Goal: Task Accomplishment & Management: Manage account settings

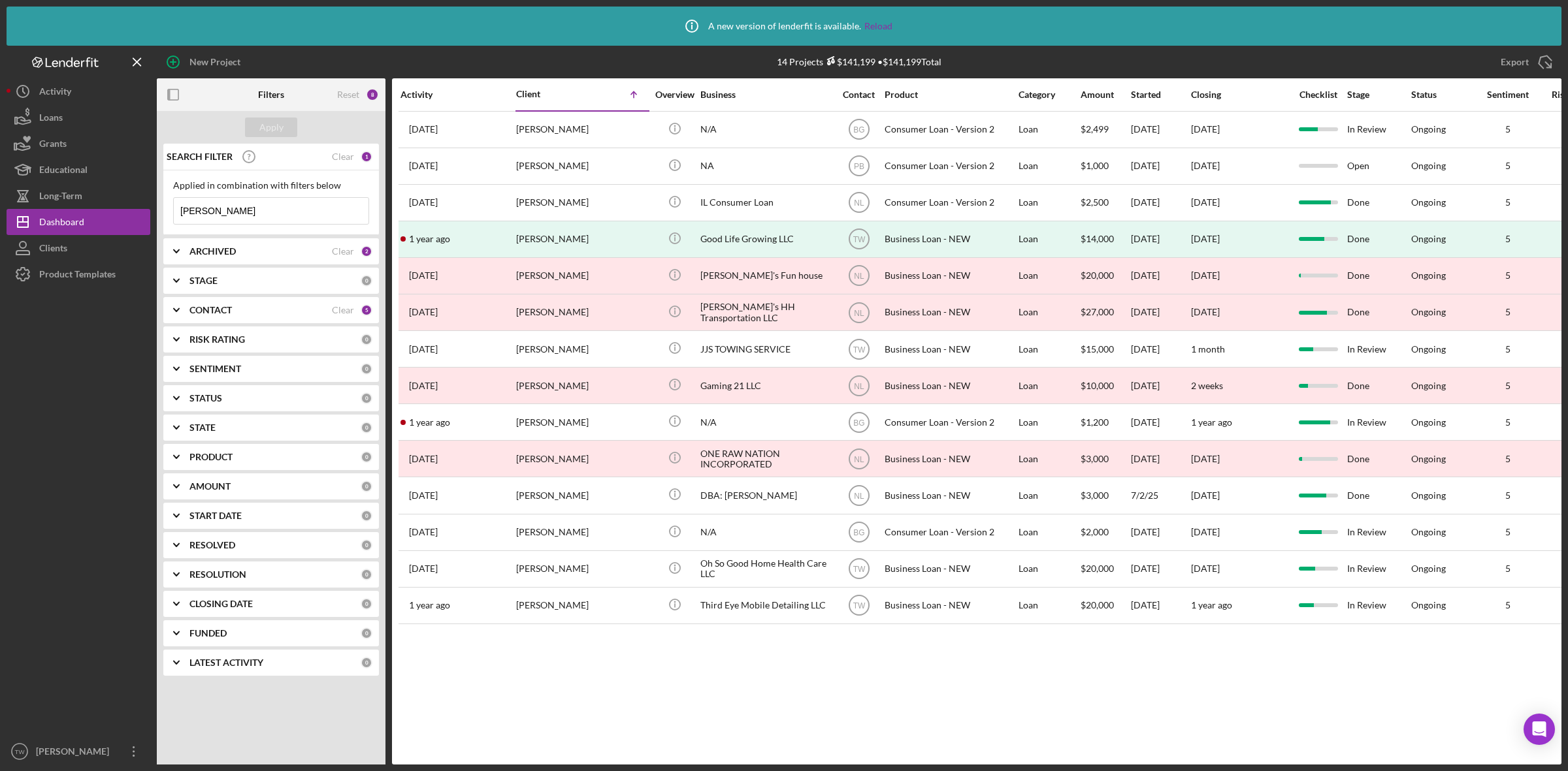
click at [262, 208] on input "[PERSON_NAME]" at bounding box center [271, 211] width 195 height 26
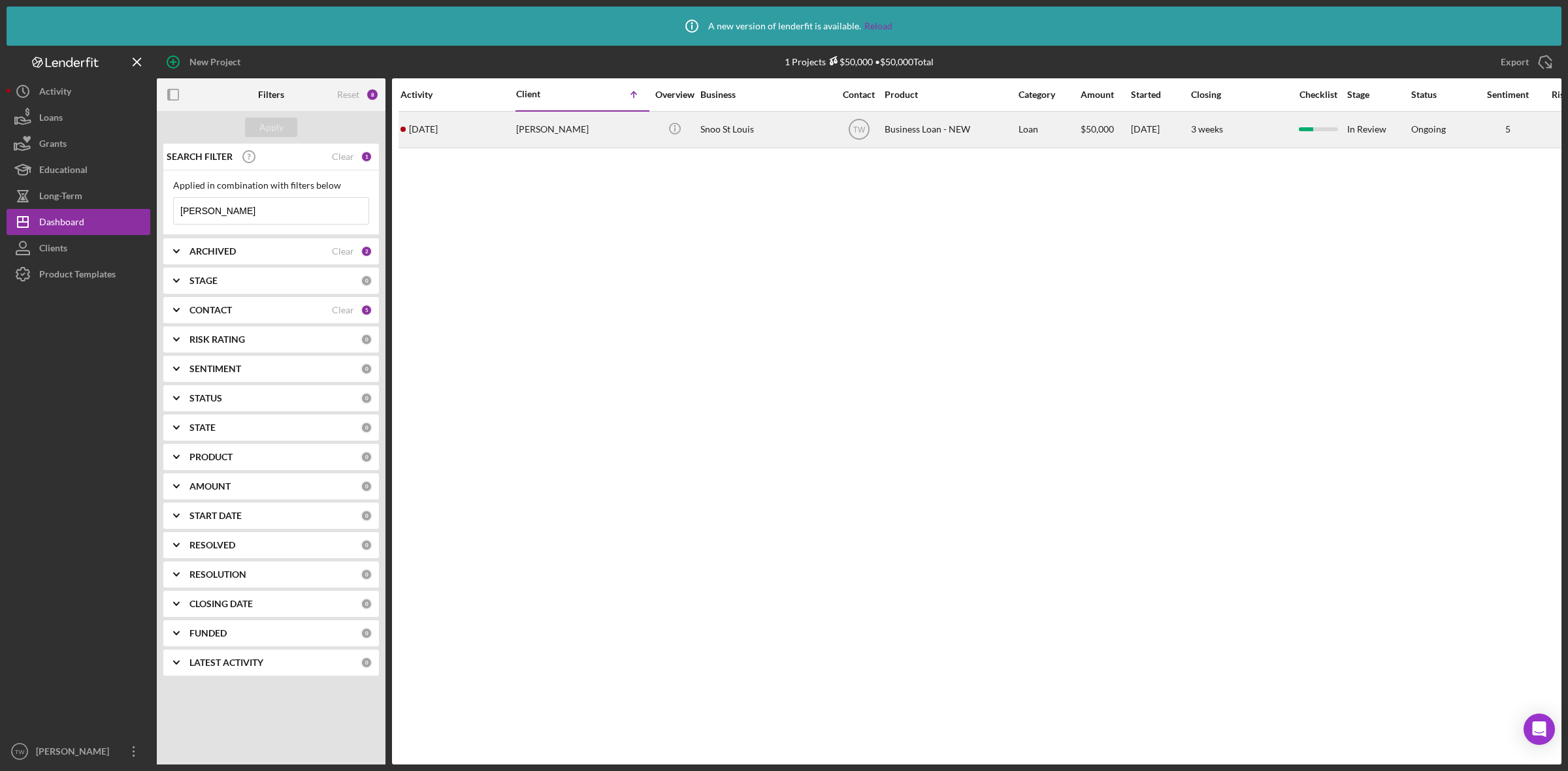
type input "[PERSON_NAME]"
click at [551, 134] on div "[PERSON_NAME]" at bounding box center [581, 129] width 131 height 34
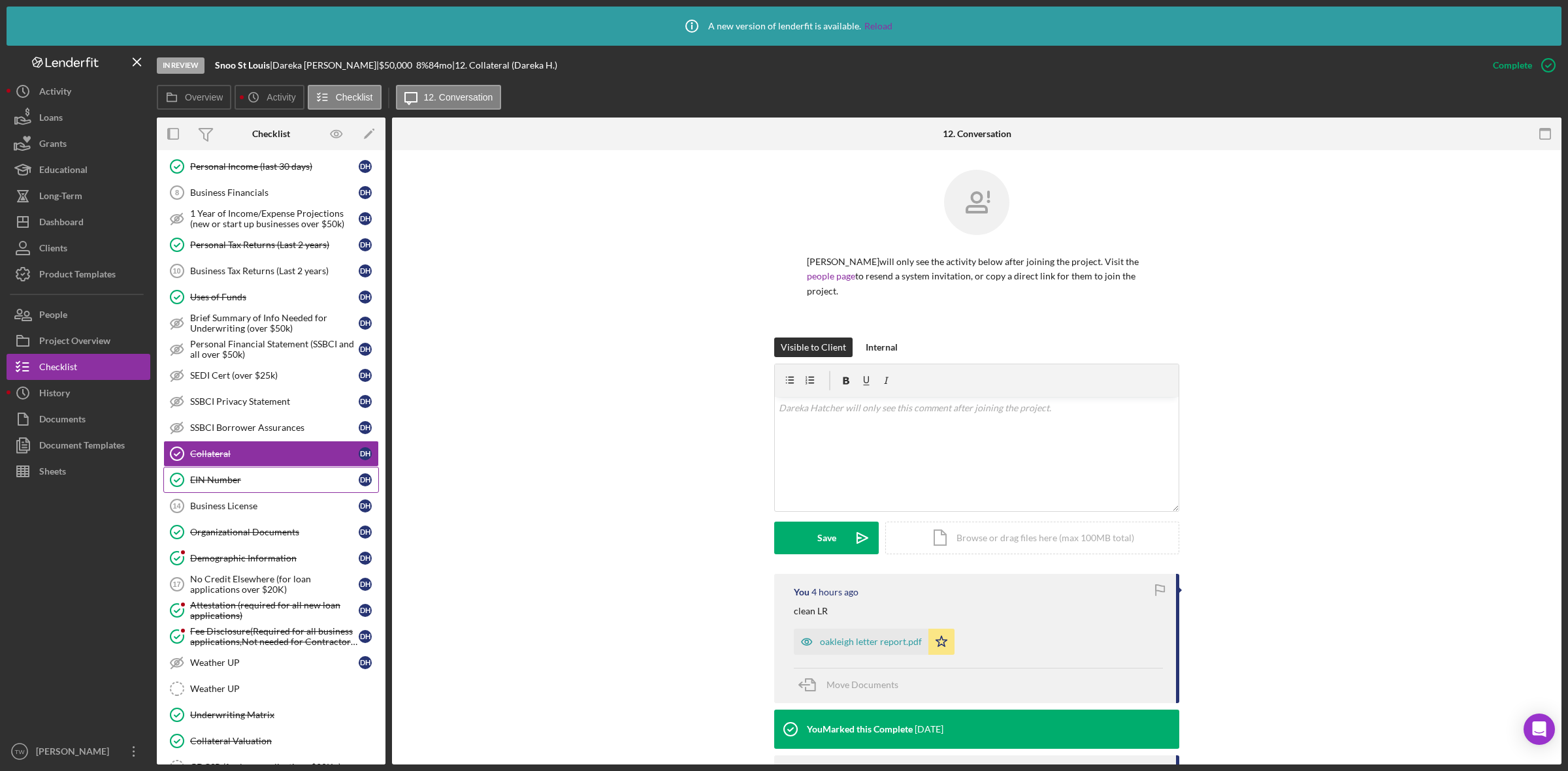
scroll to position [292, 0]
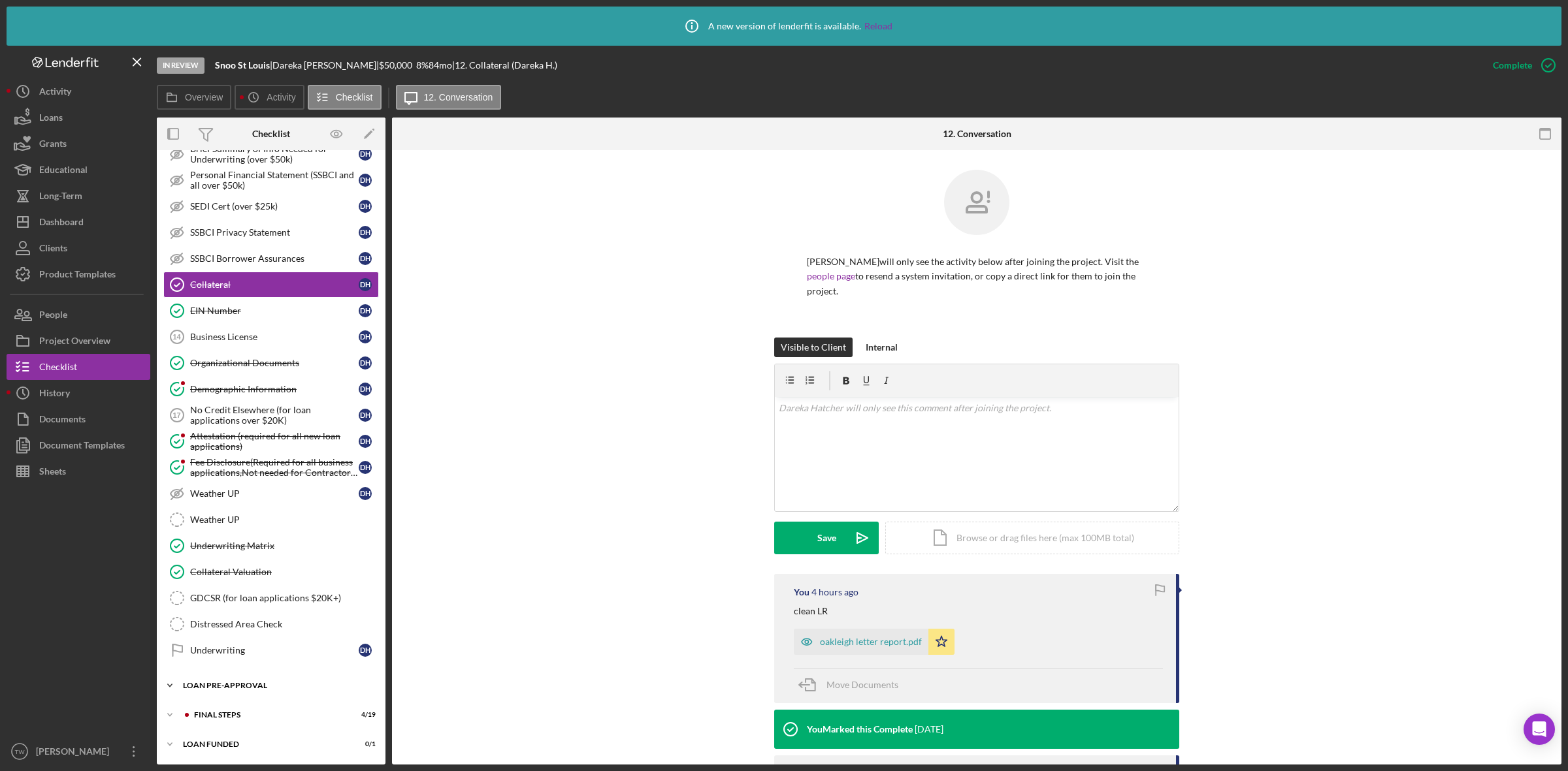
click at [235, 686] on div "LOAN PRE-APPROVAL" at bounding box center [276, 686] width 186 height 8
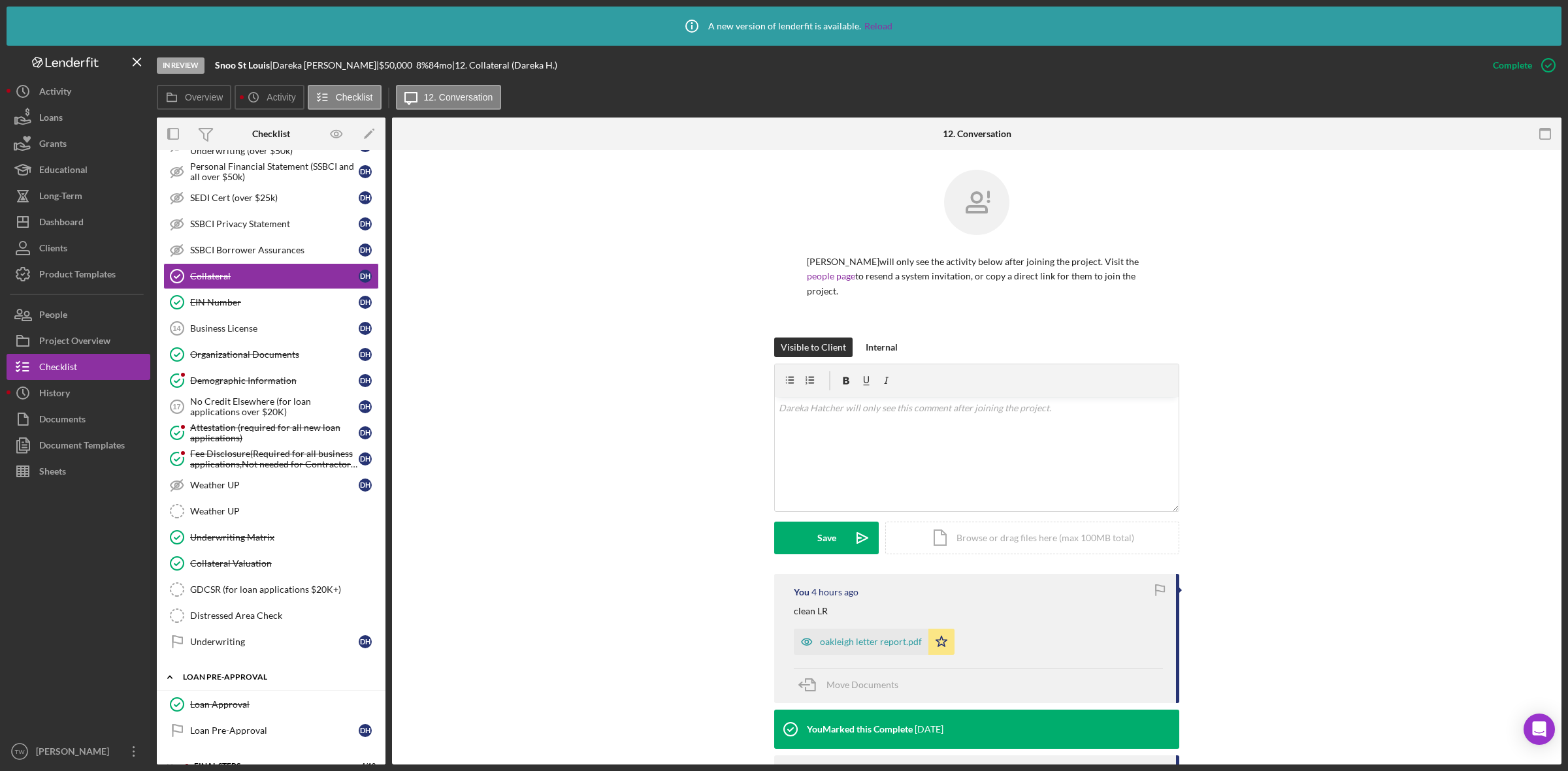
scroll to position [353, 0]
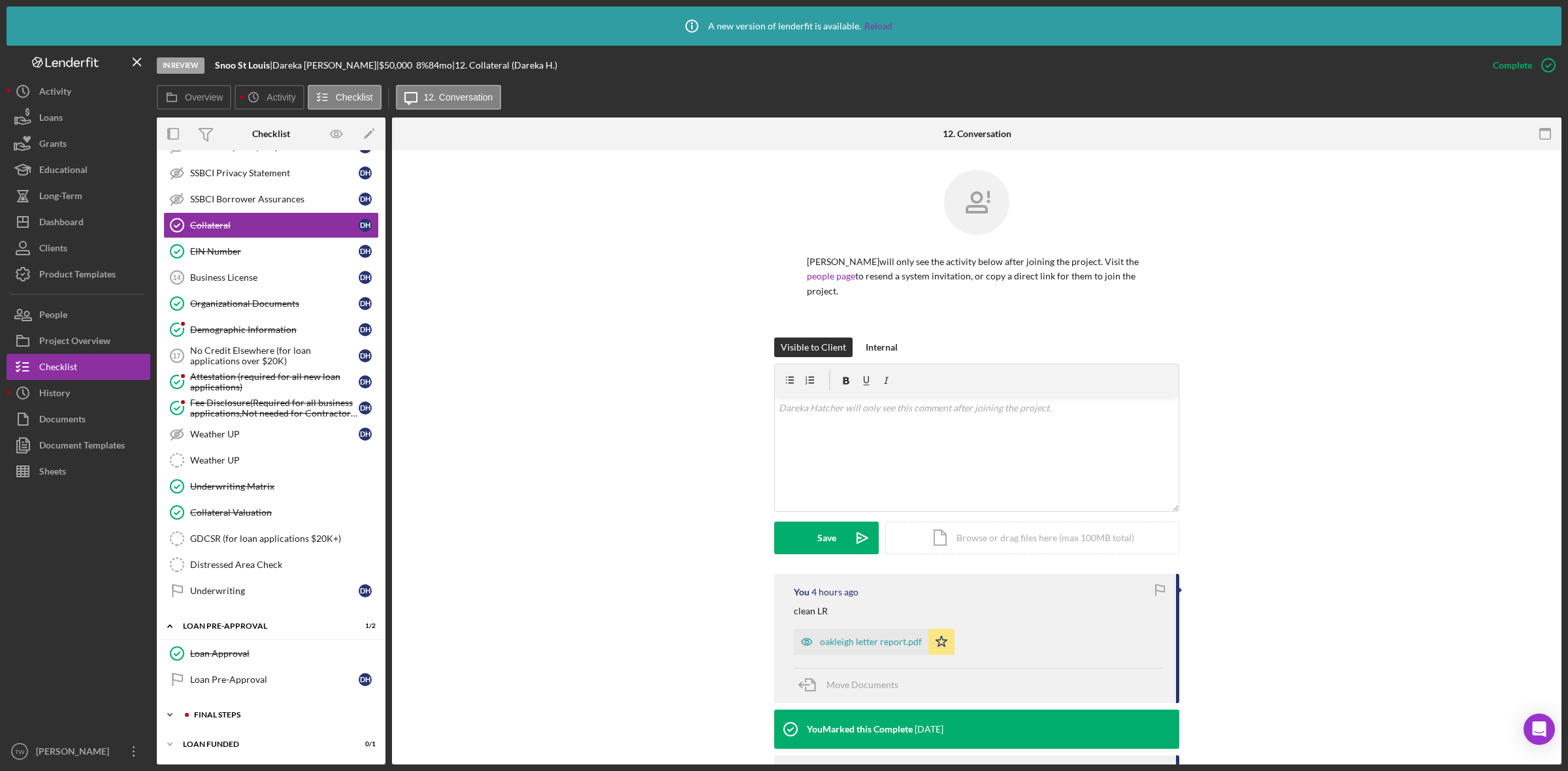
click at [225, 709] on div "Icon/Expander FINAL STEPS 4 / 19" at bounding box center [271, 715] width 229 height 26
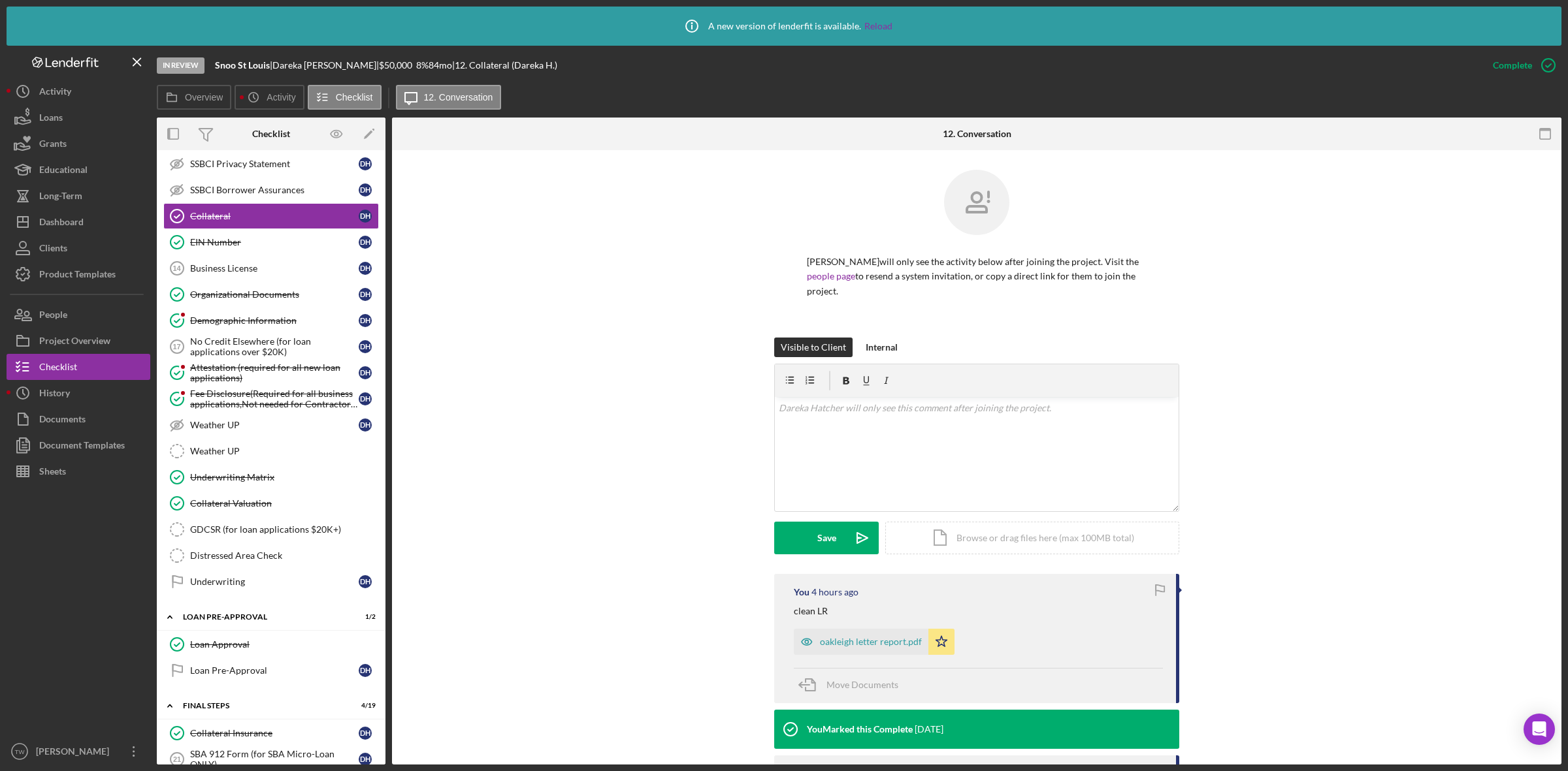
scroll to position [679, 0]
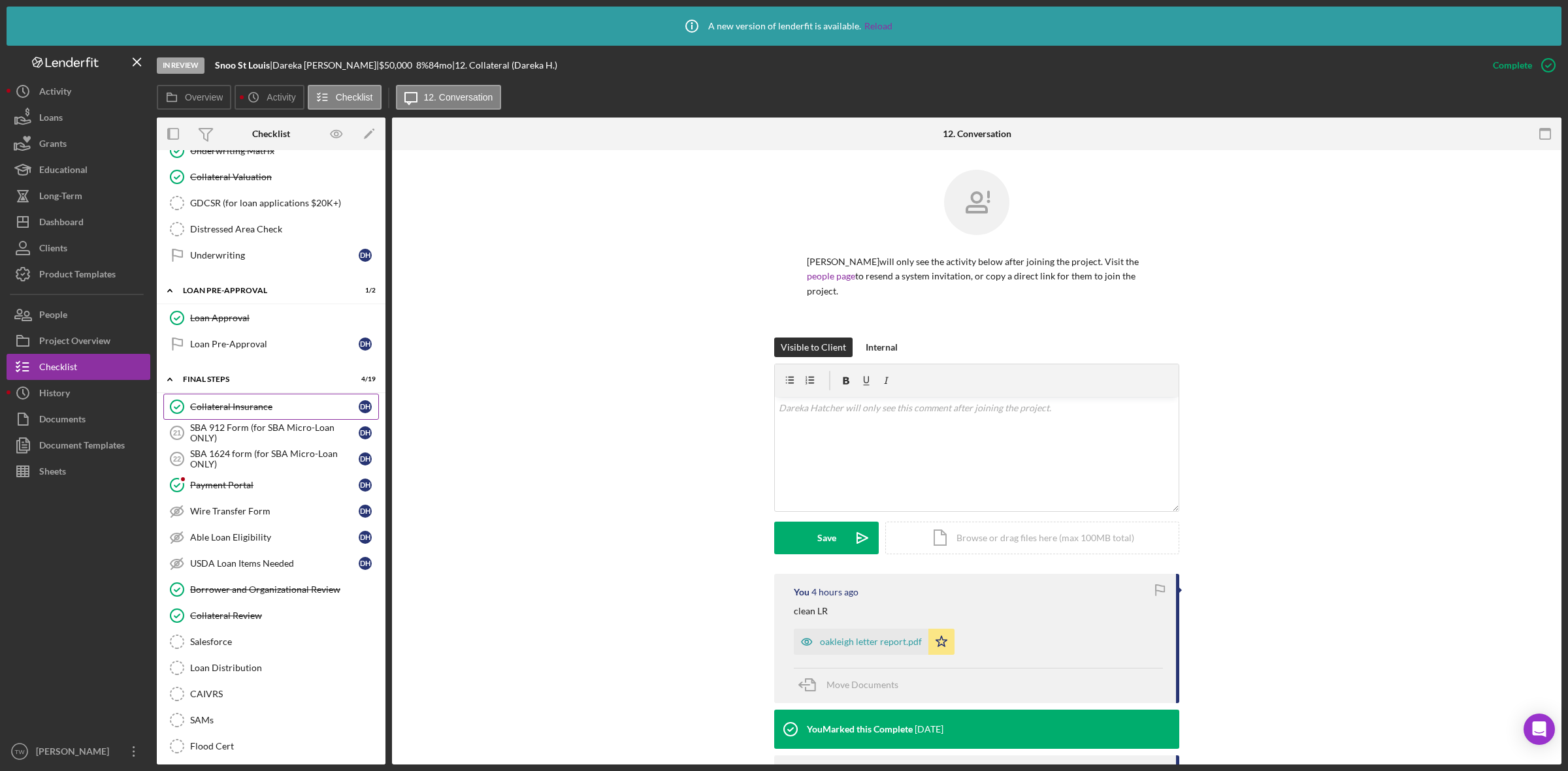
click at [246, 412] on div "Collateral Insurance" at bounding box center [274, 406] width 169 height 10
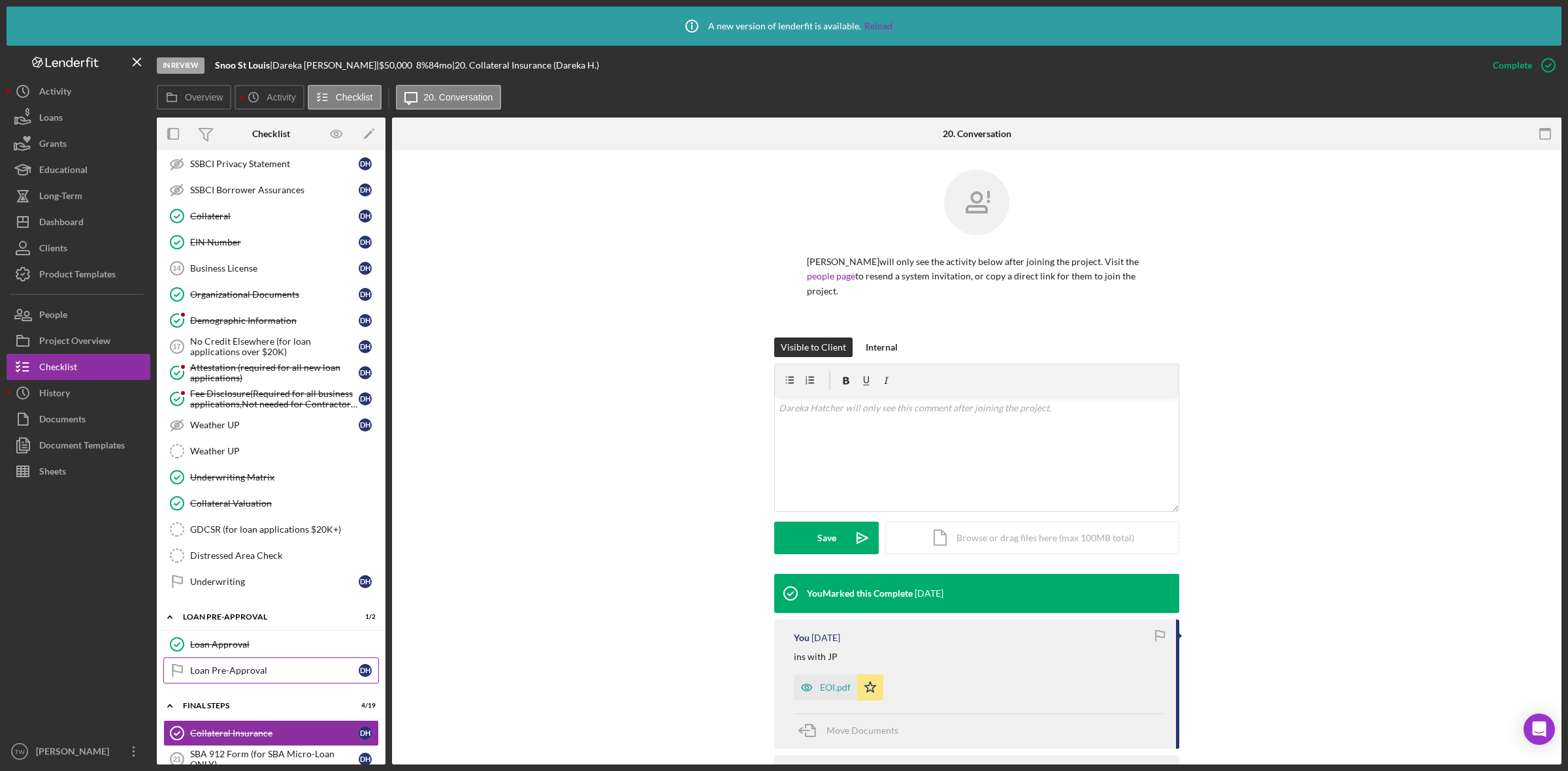
scroll to position [271, 0]
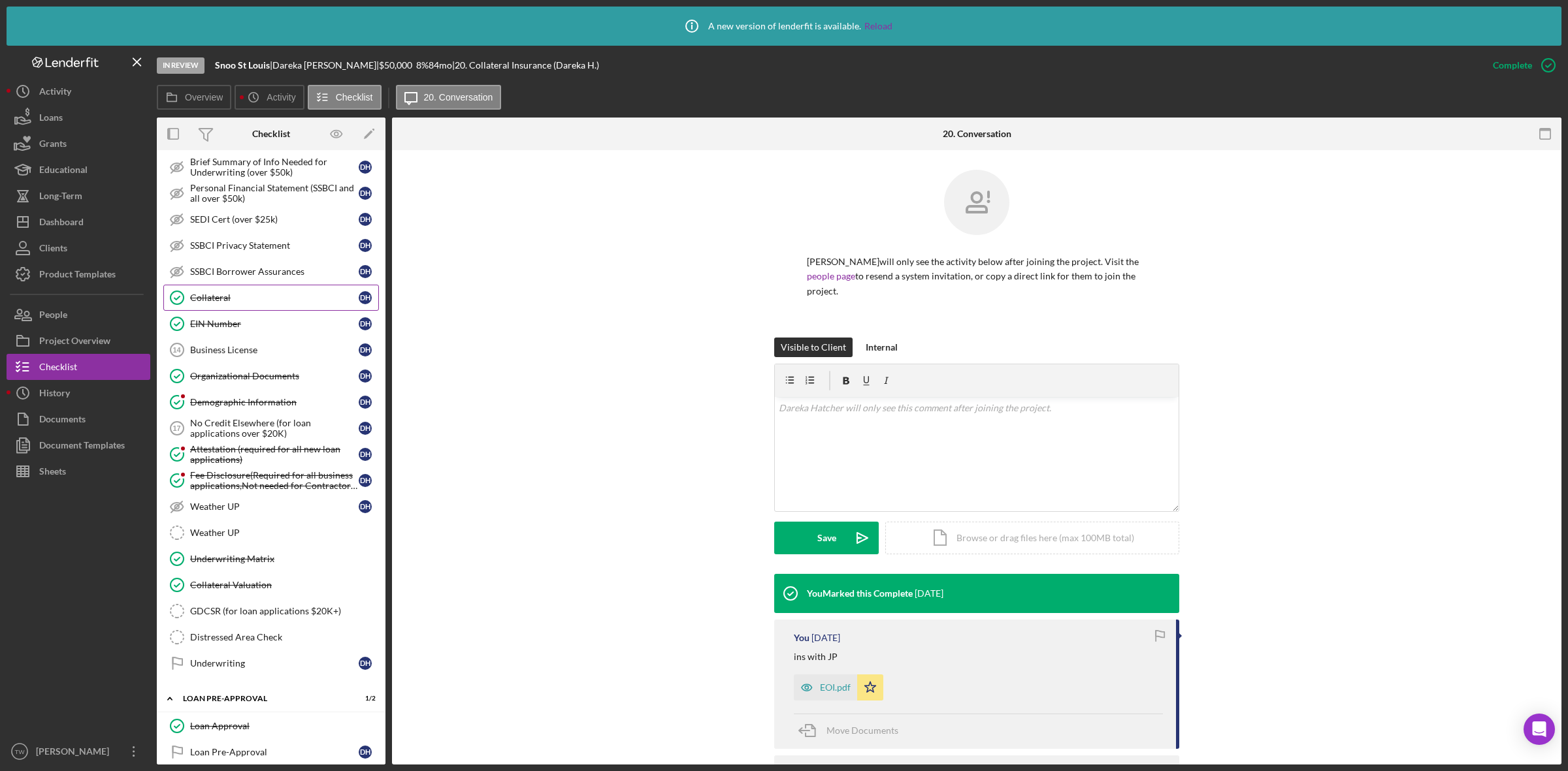
click at [226, 301] on div "Collateral" at bounding box center [274, 297] width 169 height 10
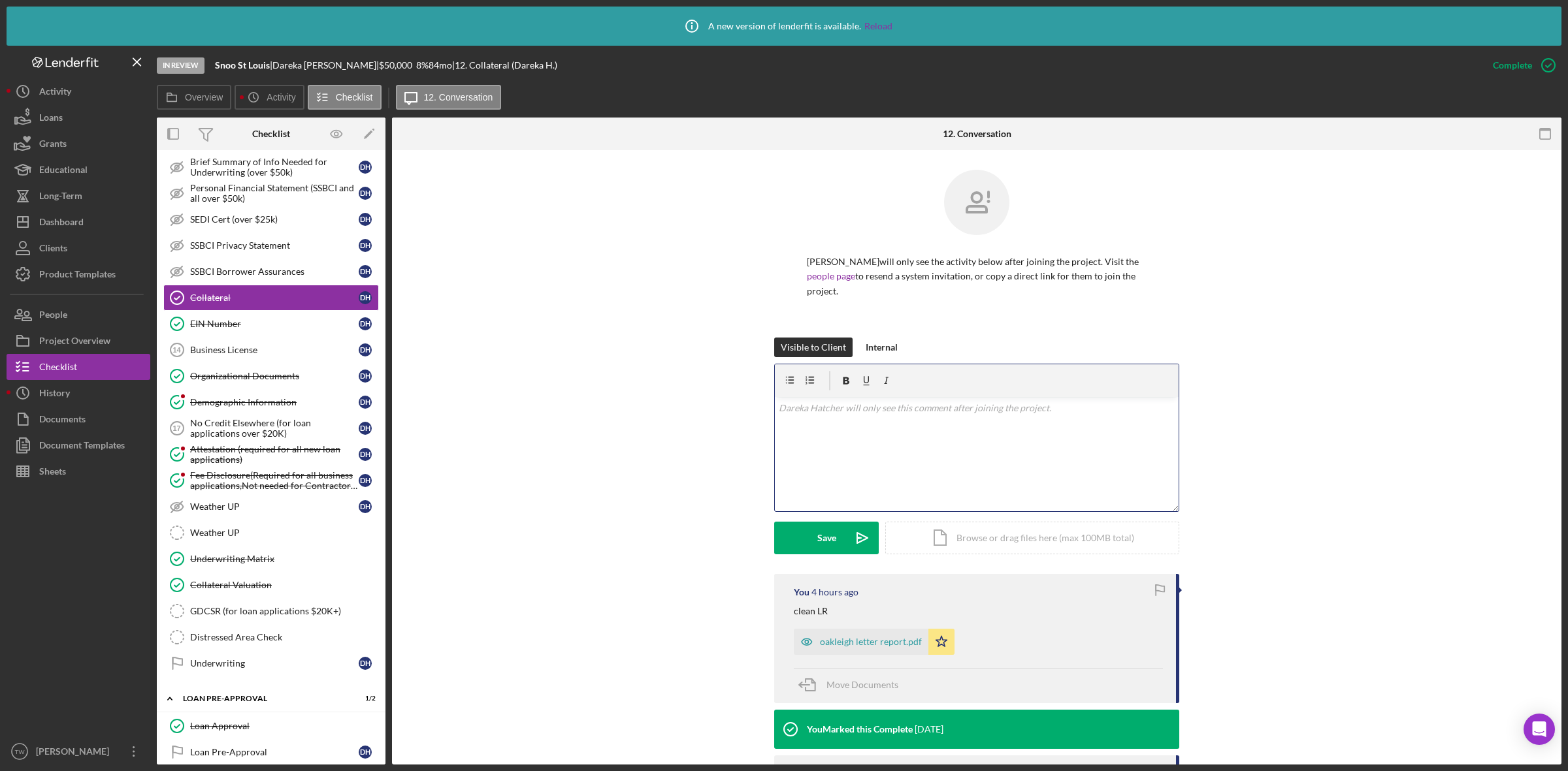
click at [946, 434] on div "v Color teal Color pink Remove color Add row above Add row below Add column bef…" at bounding box center [976, 454] width 404 height 114
click at [820, 531] on div "Upload" at bounding box center [827, 538] width 29 height 33
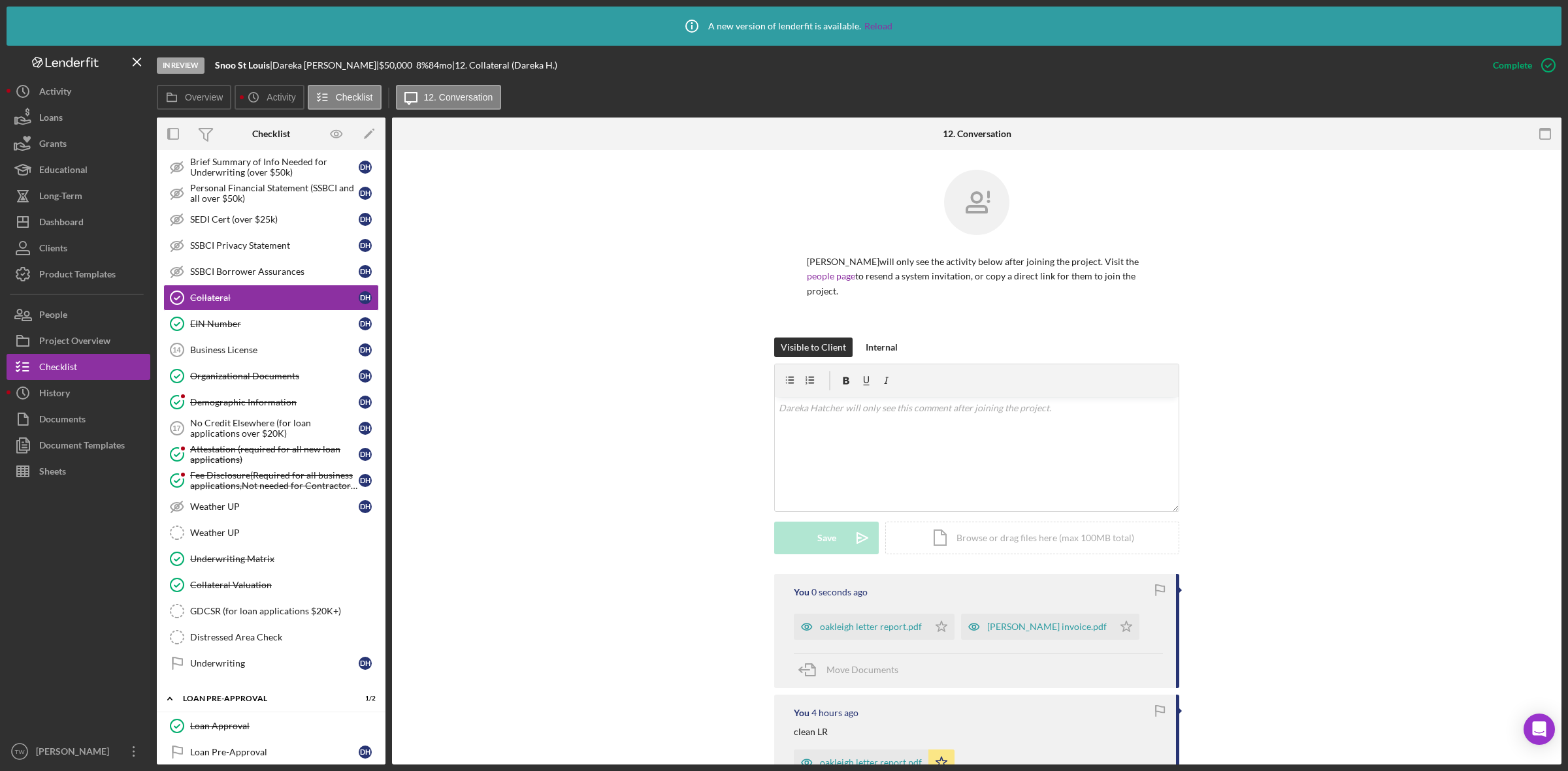
scroll to position [163, 0]
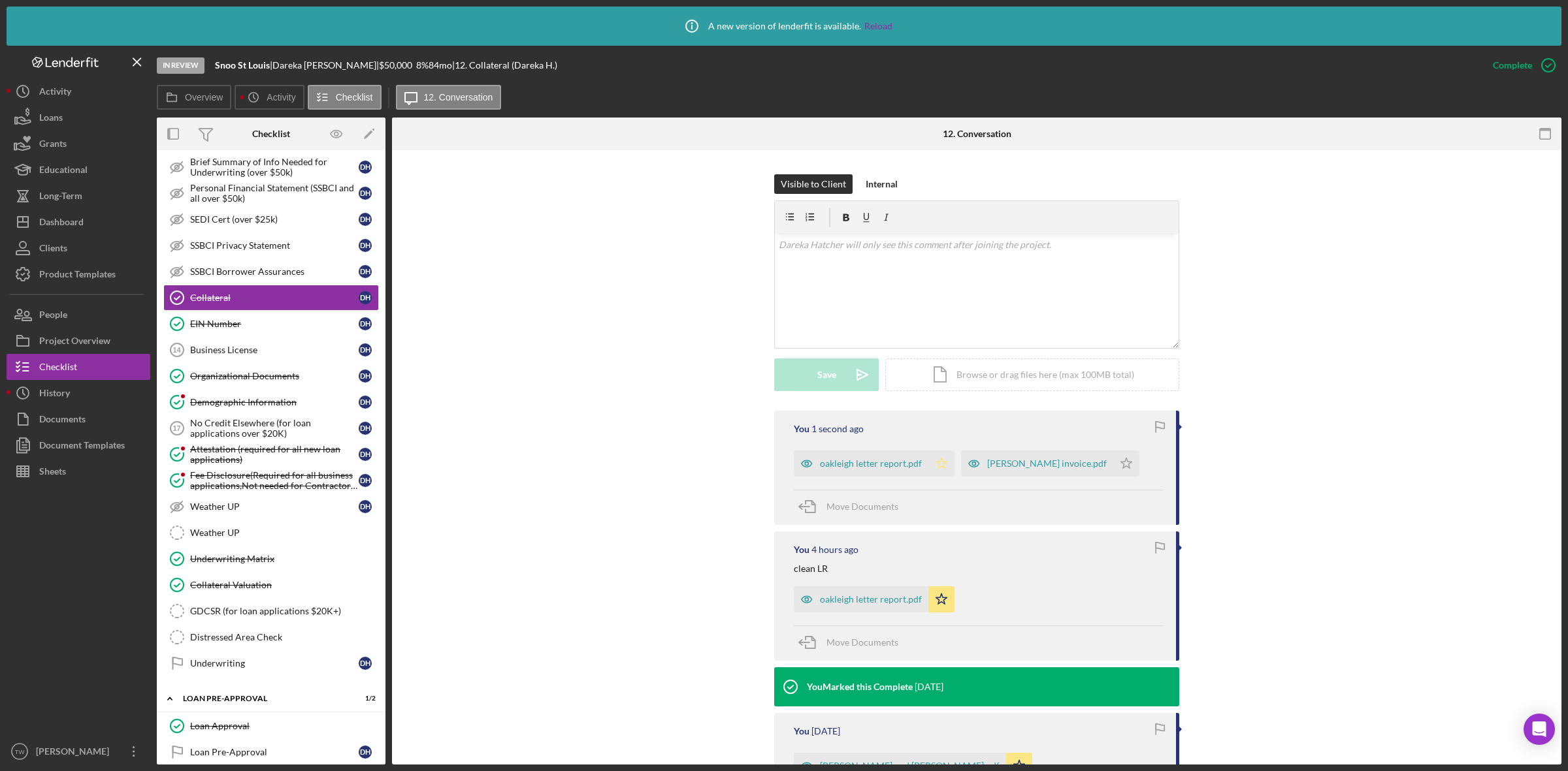
click at [941, 474] on icon "Icon/Star" at bounding box center [941, 463] width 26 height 26
click at [1114, 465] on icon "Icon/Star" at bounding box center [1126, 463] width 26 height 26
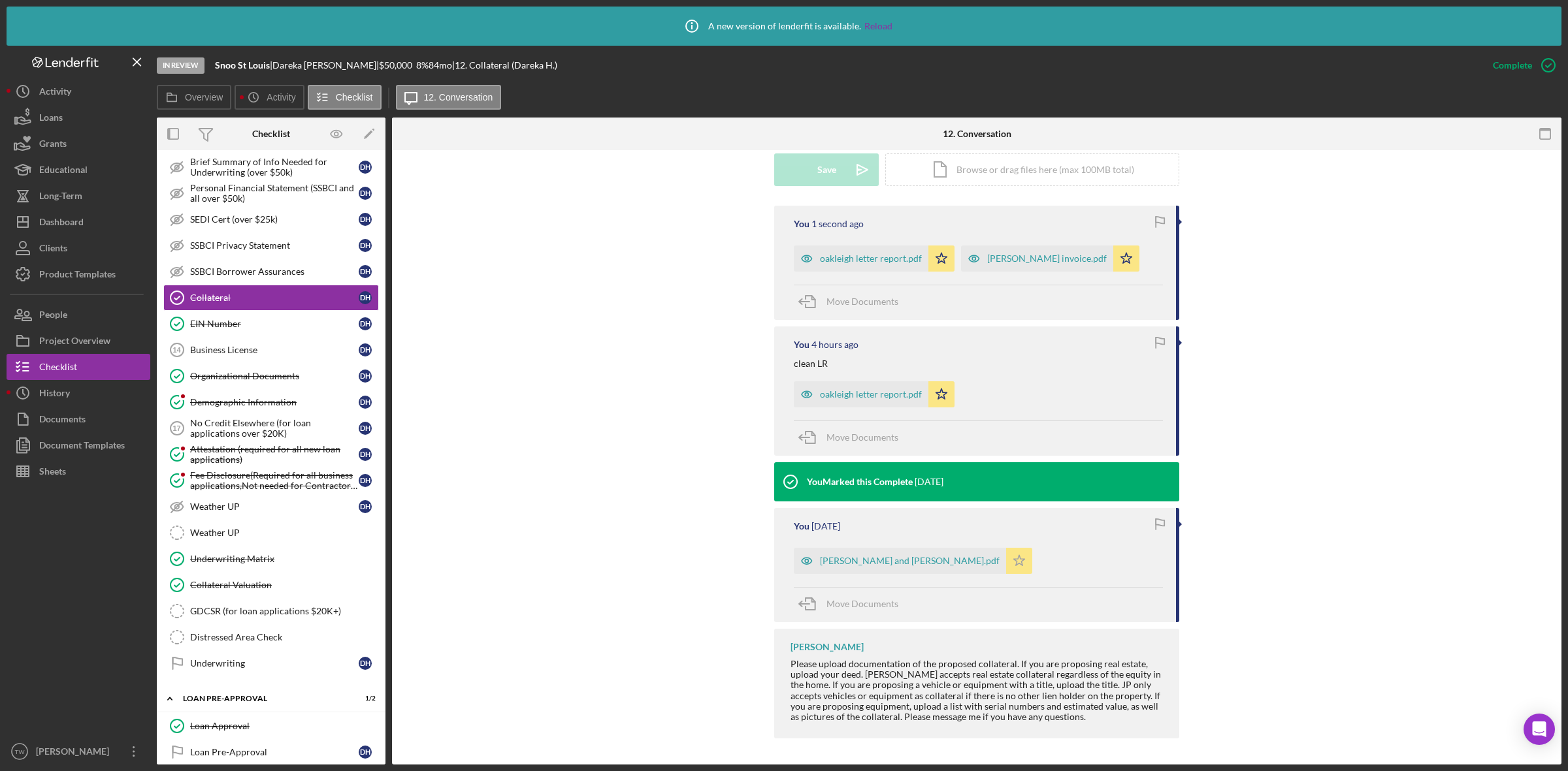
click at [1007, 557] on icon "Icon/Star" at bounding box center [1019, 560] width 26 height 26
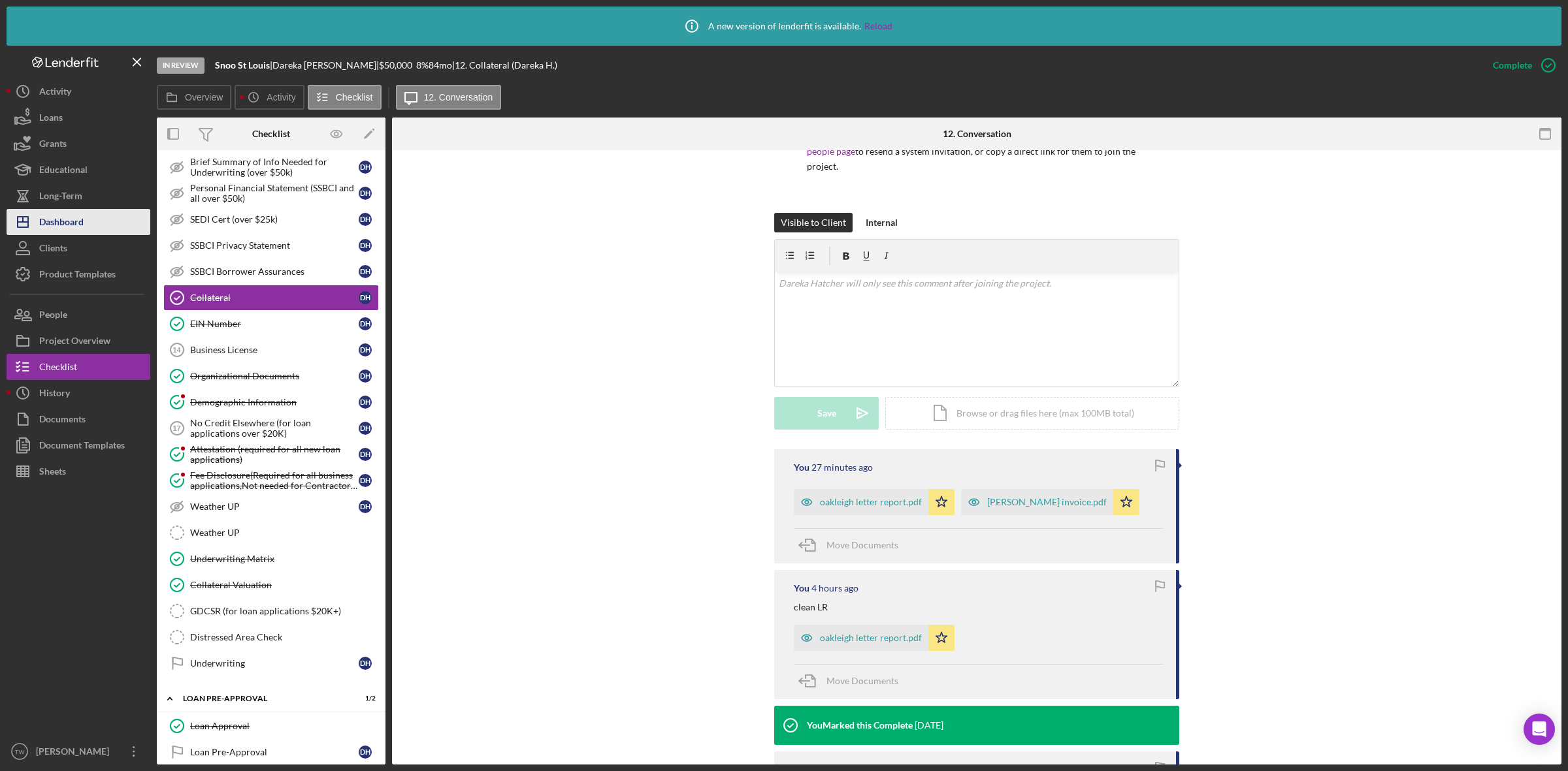
click at [78, 210] on div "Dashboard" at bounding box center [61, 224] width 44 height 29
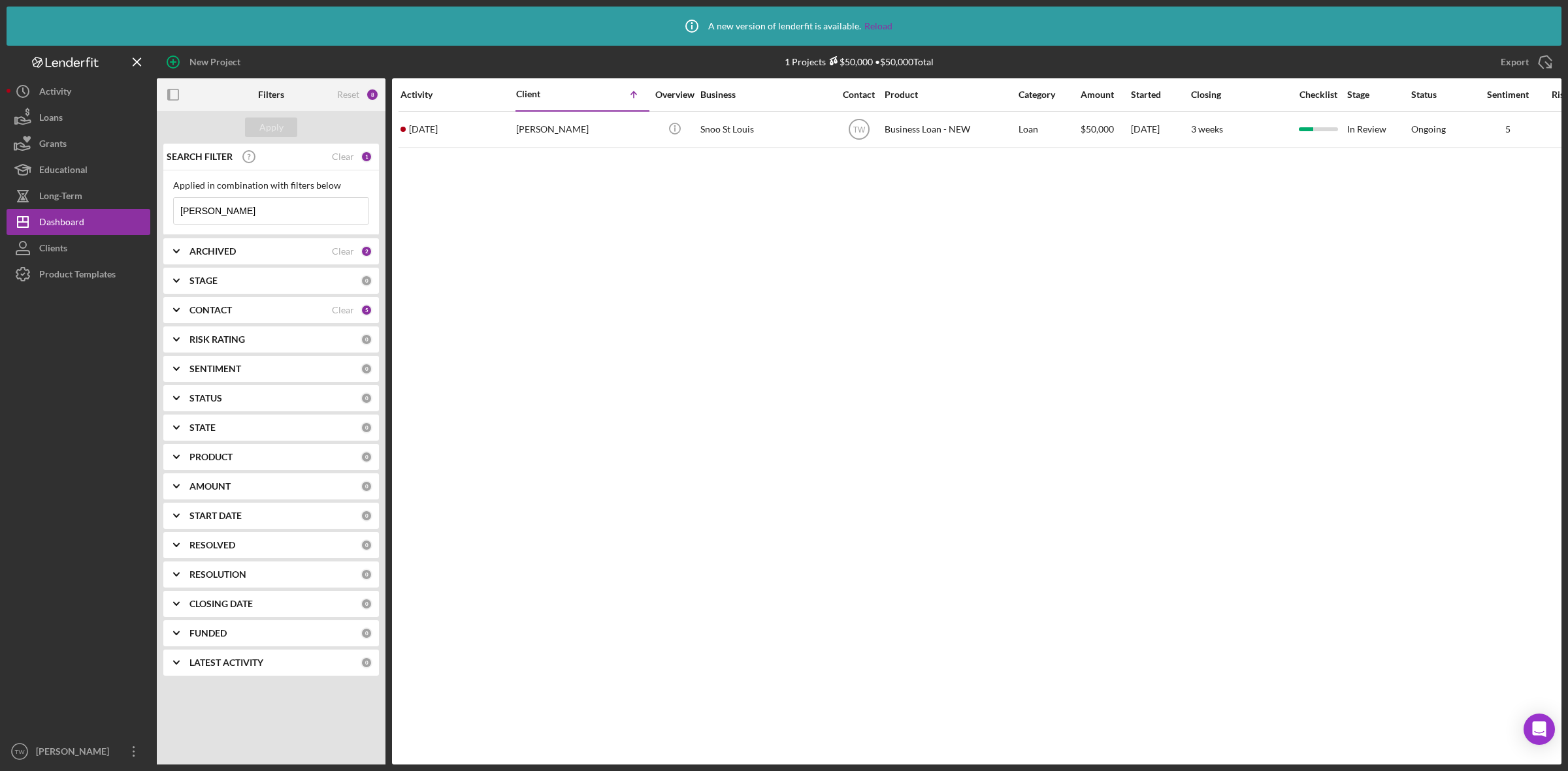
click at [232, 216] on input "[PERSON_NAME]" at bounding box center [271, 211] width 195 height 26
type input "[PERSON_NAME]"
